Goal: Navigation & Orientation: Find specific page/section

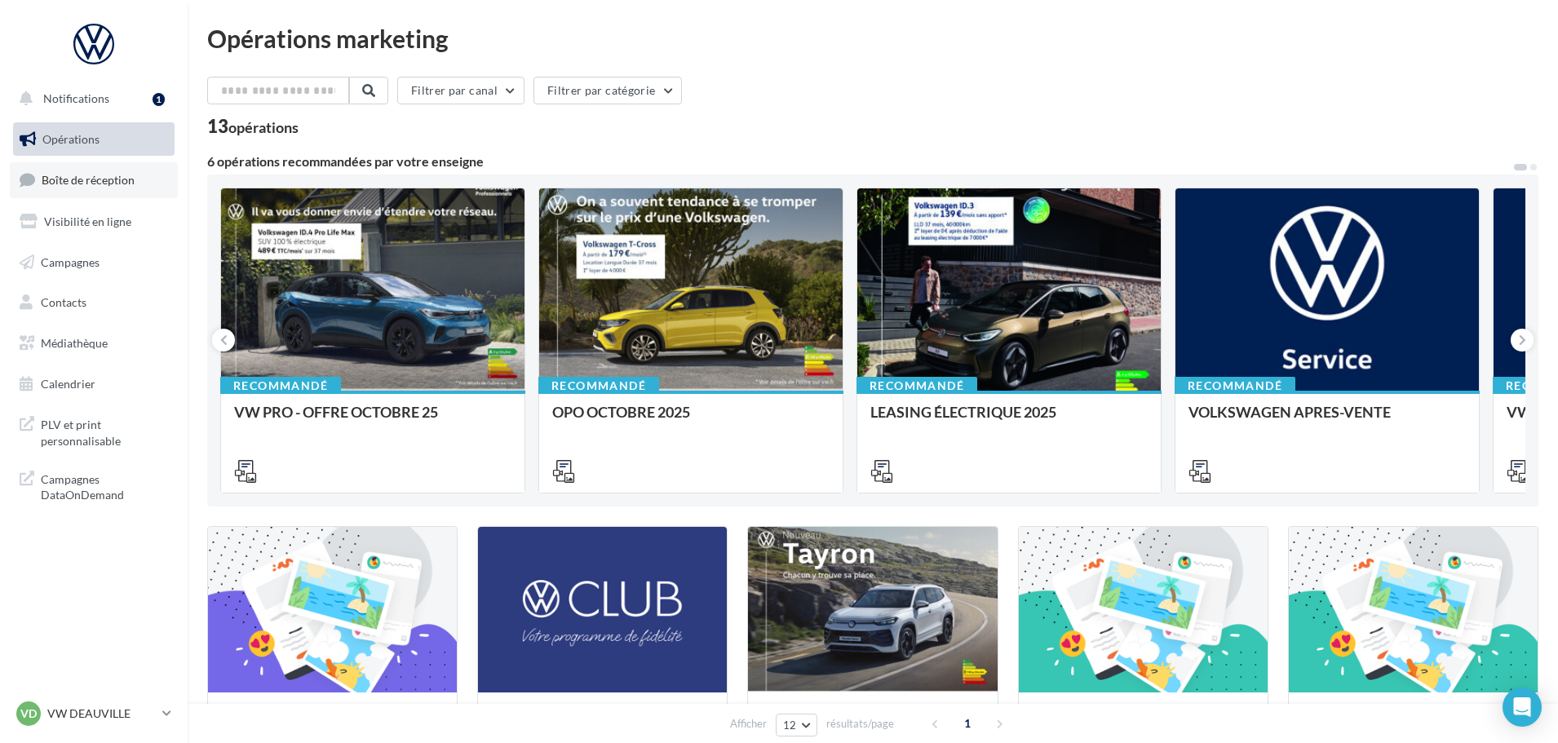
click at [100, 188] on link "Boîte de réception" at bounding box center [94, 179] width 168 height 35
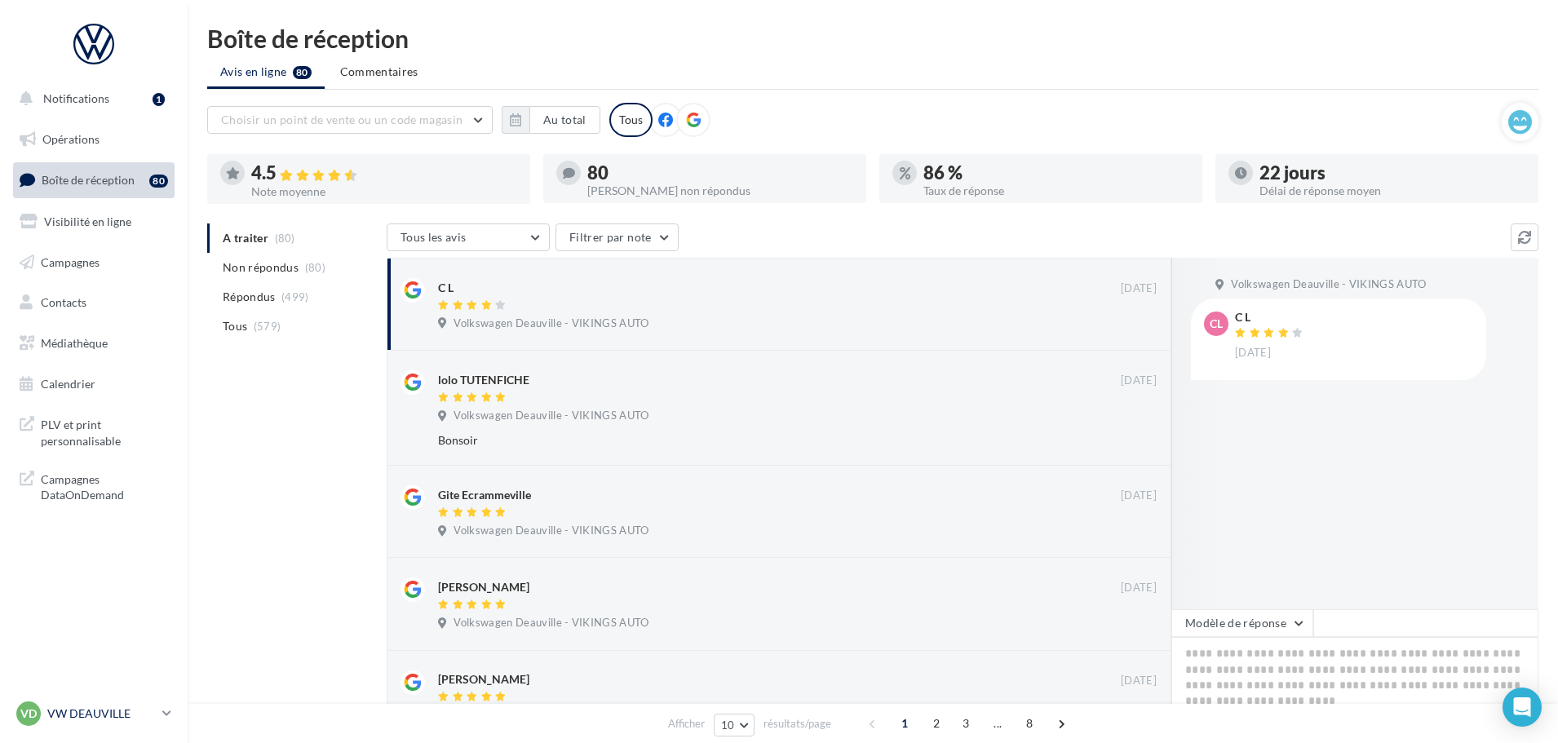
click at [95, 715] on p "VW DEAUVILLE" at bounding box center [101, 714] width 109 height 16
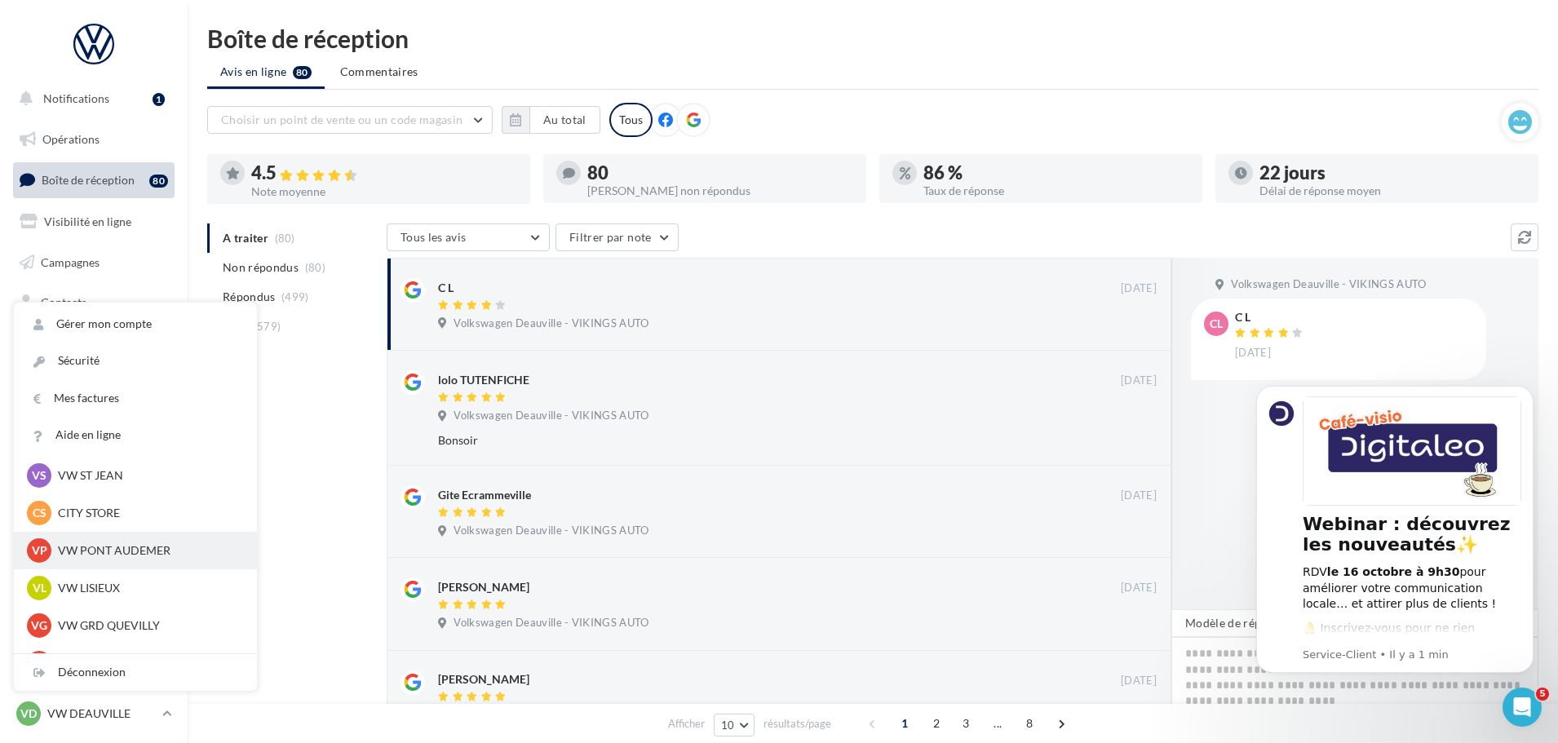
scroll to position [245, 0]
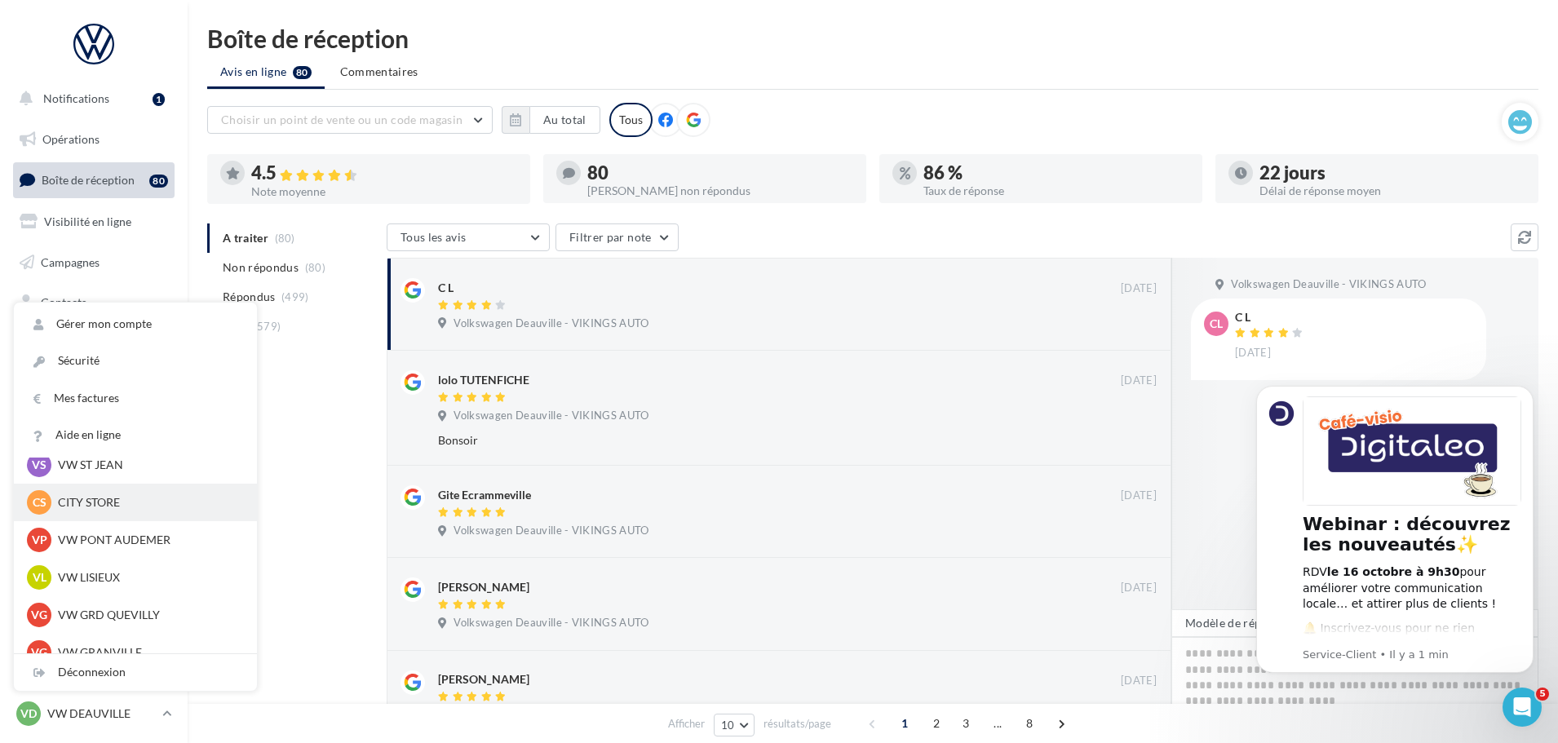
click at [98, 499] on p "CITY STORE" at bounding box center [147, 502] width 179 height 16
